Goal: Information Seeking & Learning: Check status

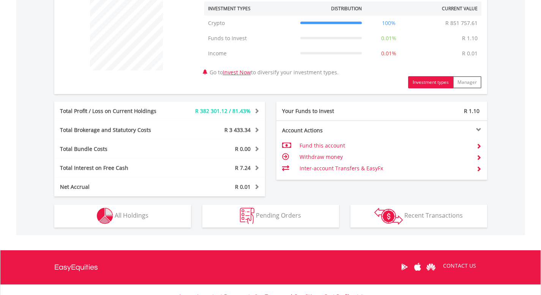
scroll to position [362, 0]
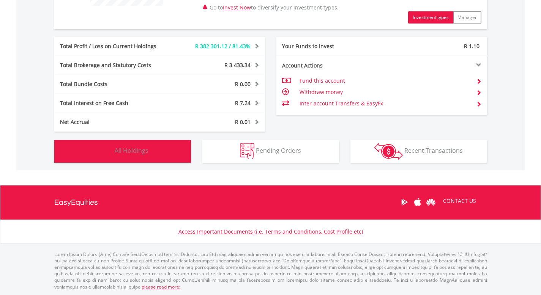
click at [142, 151] on span "All Holdings" at bounding box center [132, 151] width 34 height 8
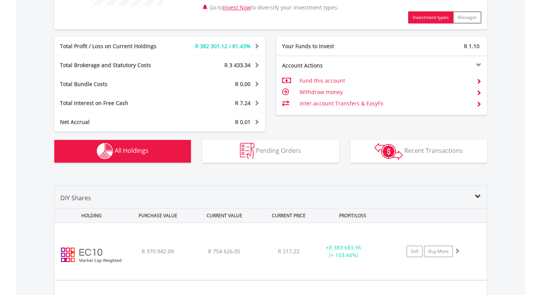
scroll to position [509, 0]
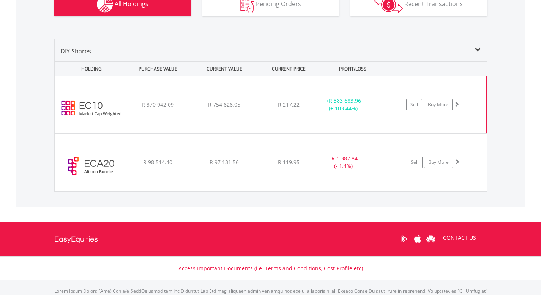
click at [236, 107] on span "R 754 626.05" at bounding box center [224, 104] width 32 height 7
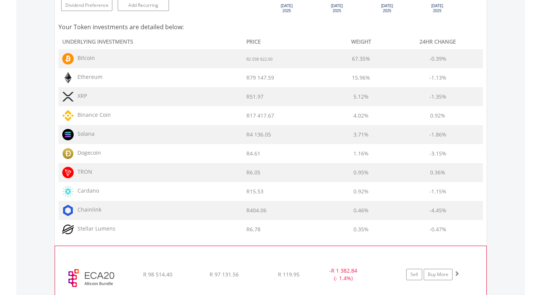
scroll to position [770, 0]
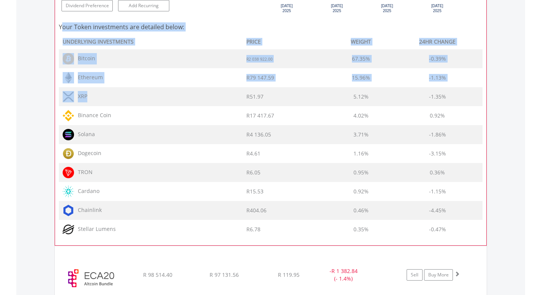
drag, startPoint x: 61, startPoint y: 28, endPoint x: 134, endPoint y: 95, distance: 99.7
click at [134, 95] on div "Your Token investments are detailed below: UNDERLYING INVESTMENTS PRICE WEIGHT …" at bounding box center [271, 129] width 424 height 221
click at [67, 34] on div "Your Token investments are detailed below: UNDERLYING INVESTMENTS PRICE WEIGHT …" at bounding box center [271, 129] width 424 height 221
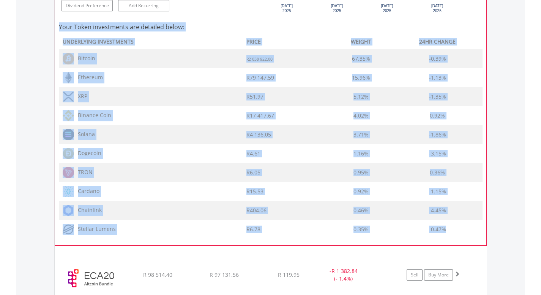
drag, startPoint x: 58, startPoint y: 27, endPoint x: 449, endPoint y: 235, distance: 442.4
click at [449, 235] on div "Your Token investments are detailed below: UNDERLYING INVESTMENTS PRICE WEIGHT …" at bounding box center [271, 129] width 424 height 221
copy div "Your Token investments are detailed below: UNDERLYING INVESTMENTS PRICE WEIGHT …"
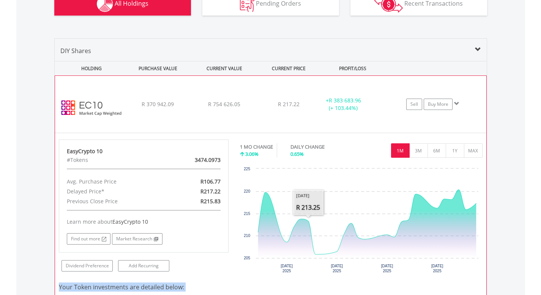
scroll to position [506, 0]
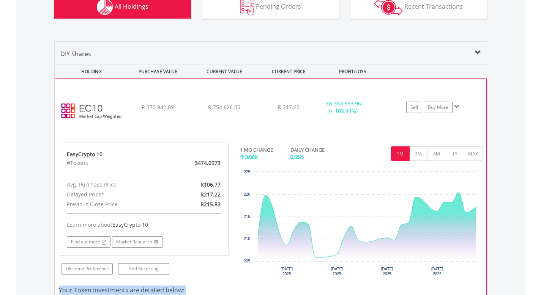
drag, startPoint x: 222, startPoint y: 161, endPoint x: 197, endPoint y: 163, distance: 24.8
click at [197, 163] on div "3474.0973" at bounding box center [198, 163] width 55 height 10
copy div "474.0973"
copy div "3474.0973"
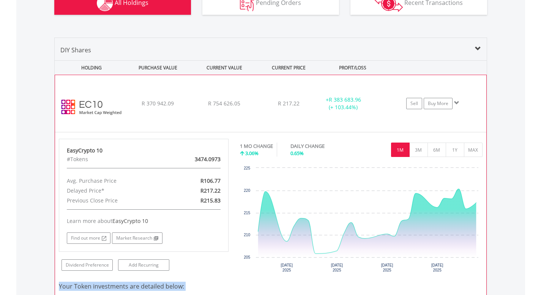
scroll to position [479, 0]
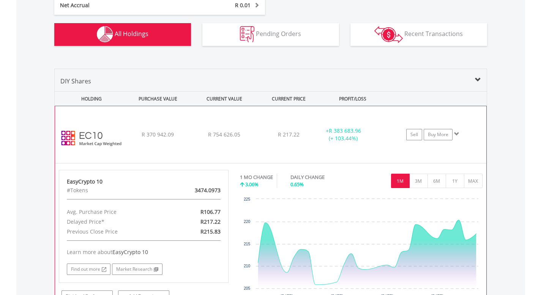
click at [288, 132] on span "R 217.22" at bounding box center [289, 134] width 22 height 7
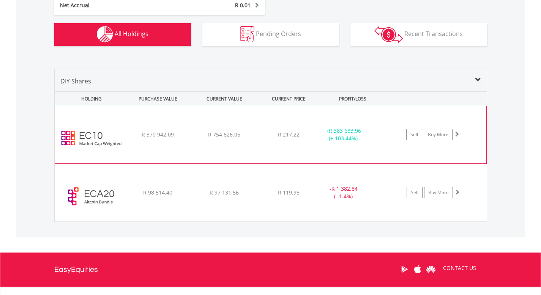
click at [288, 132] on span "R 217.22" at bounding box center [289, 134] width 22 height 7
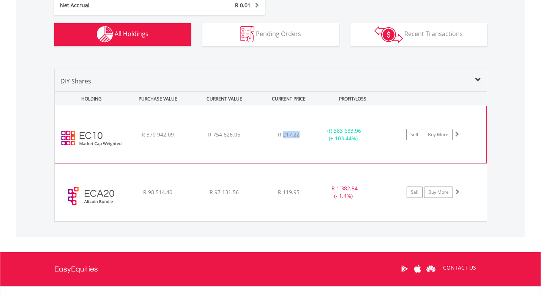
copy span "217.22"
